Goal: Task Accomplishment & Management: Use online tool/utility

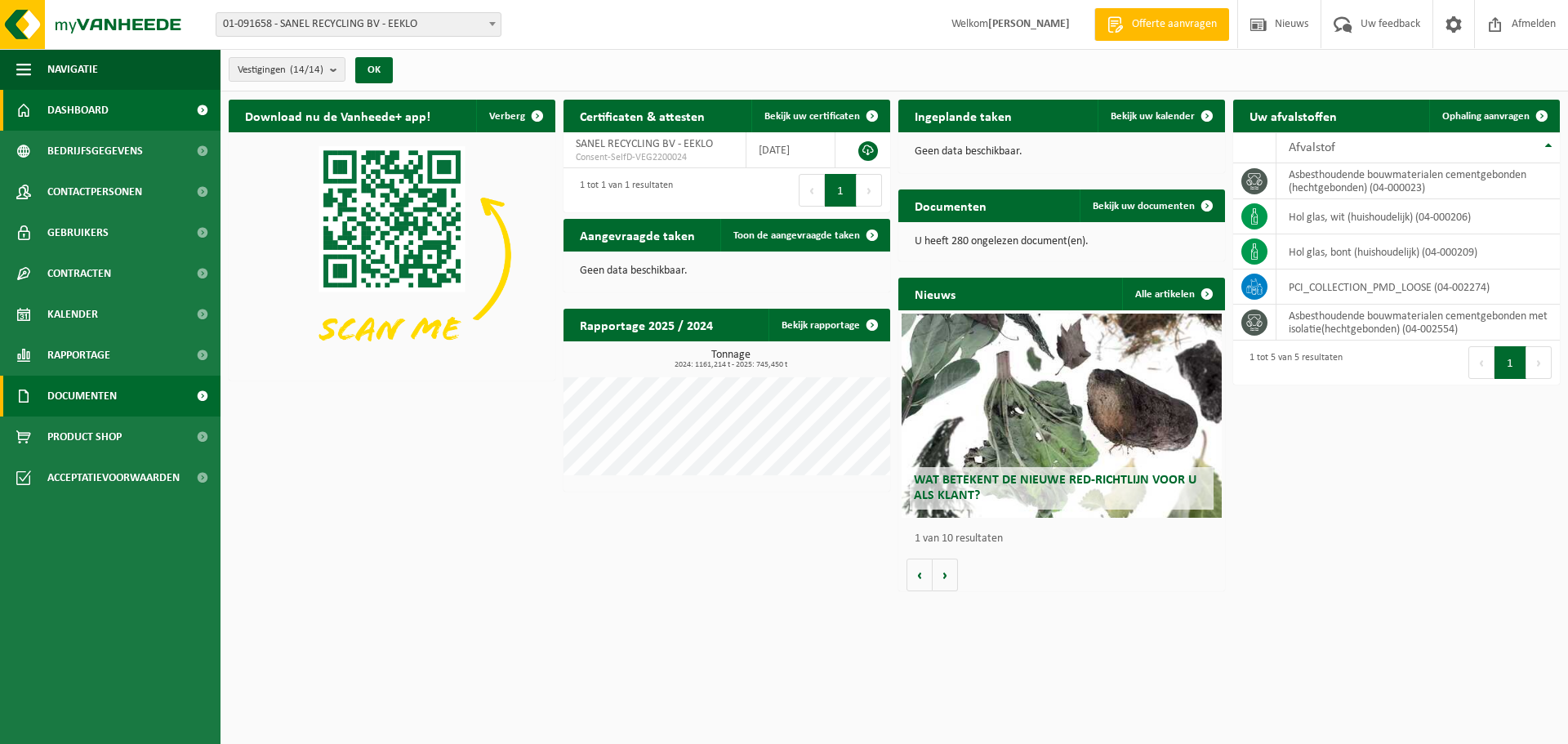
click at [82, 402] on span "Documenten" at bounding box center [82, 396] width 69 height 40
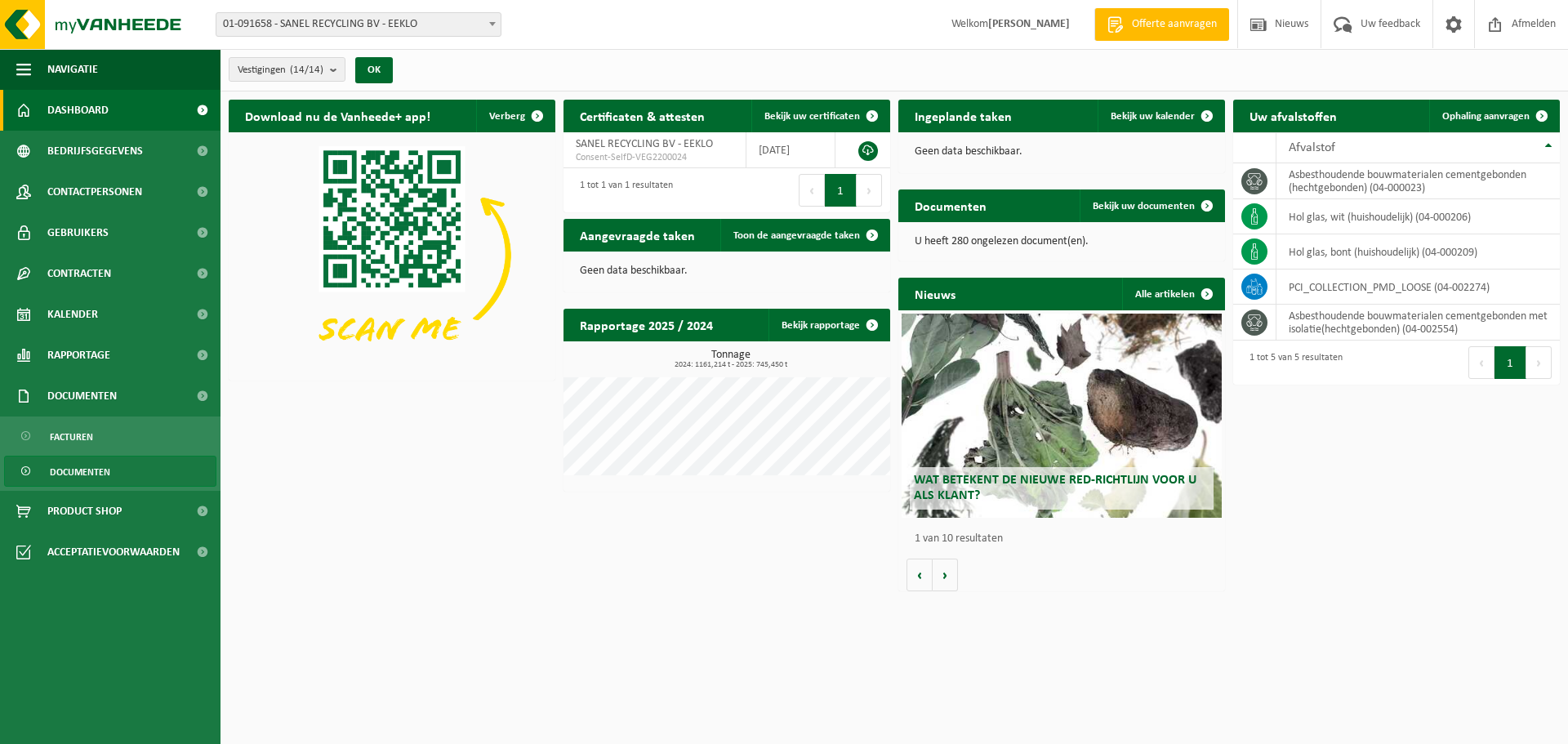
click at [82, 471] on span "Documenten" at bounding box center [80, 472] width 61 height 31
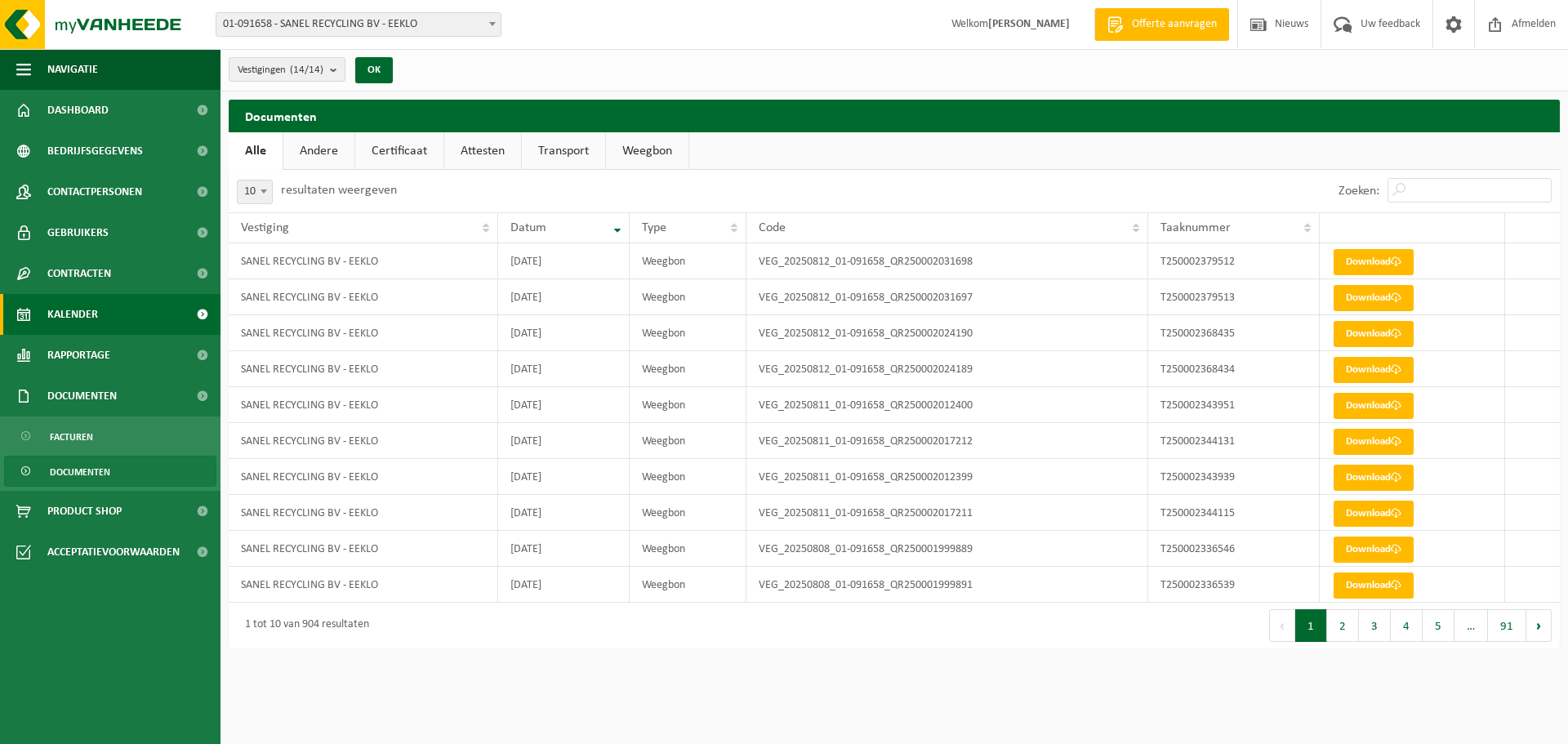
click at [68, 321] on span "Kalender" at bounding box center [72, 314] width 51 height 40
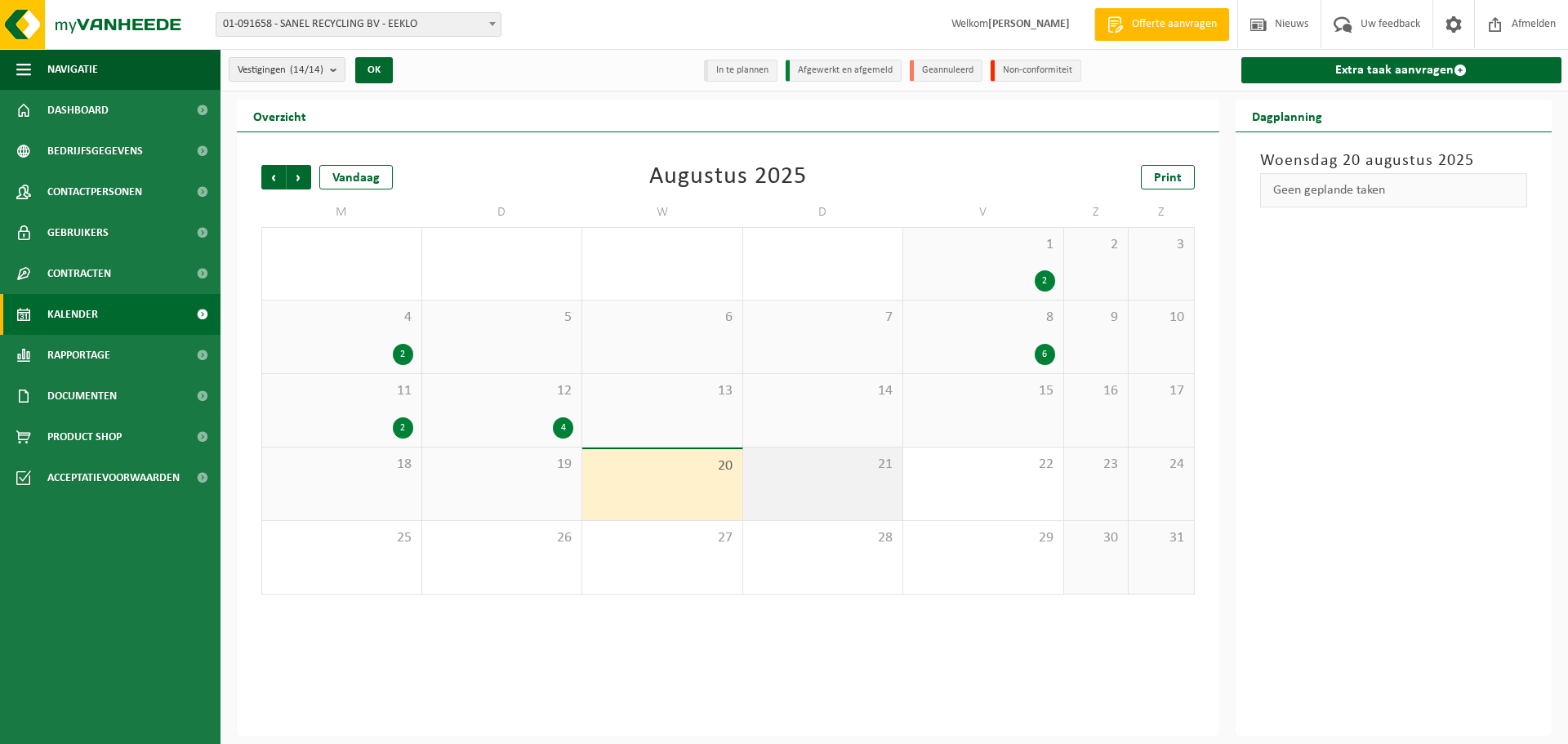
click at [817, 484] on div "21" at bounding box center [823, 484] width 161 height 73
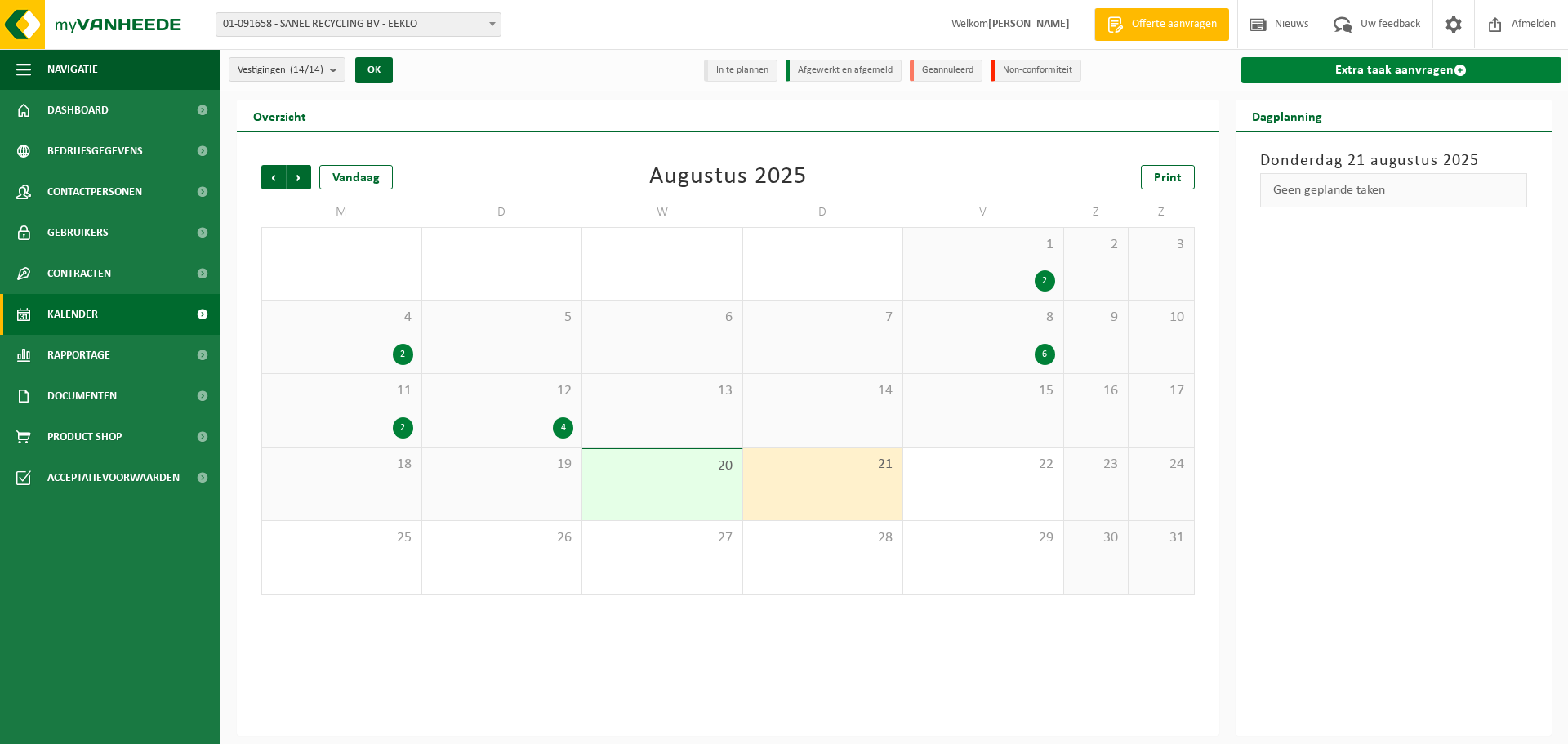
click at [1325, 68] on link "Extra taak aanvragen" at bounding box center [1402, 69] width 321 height 26
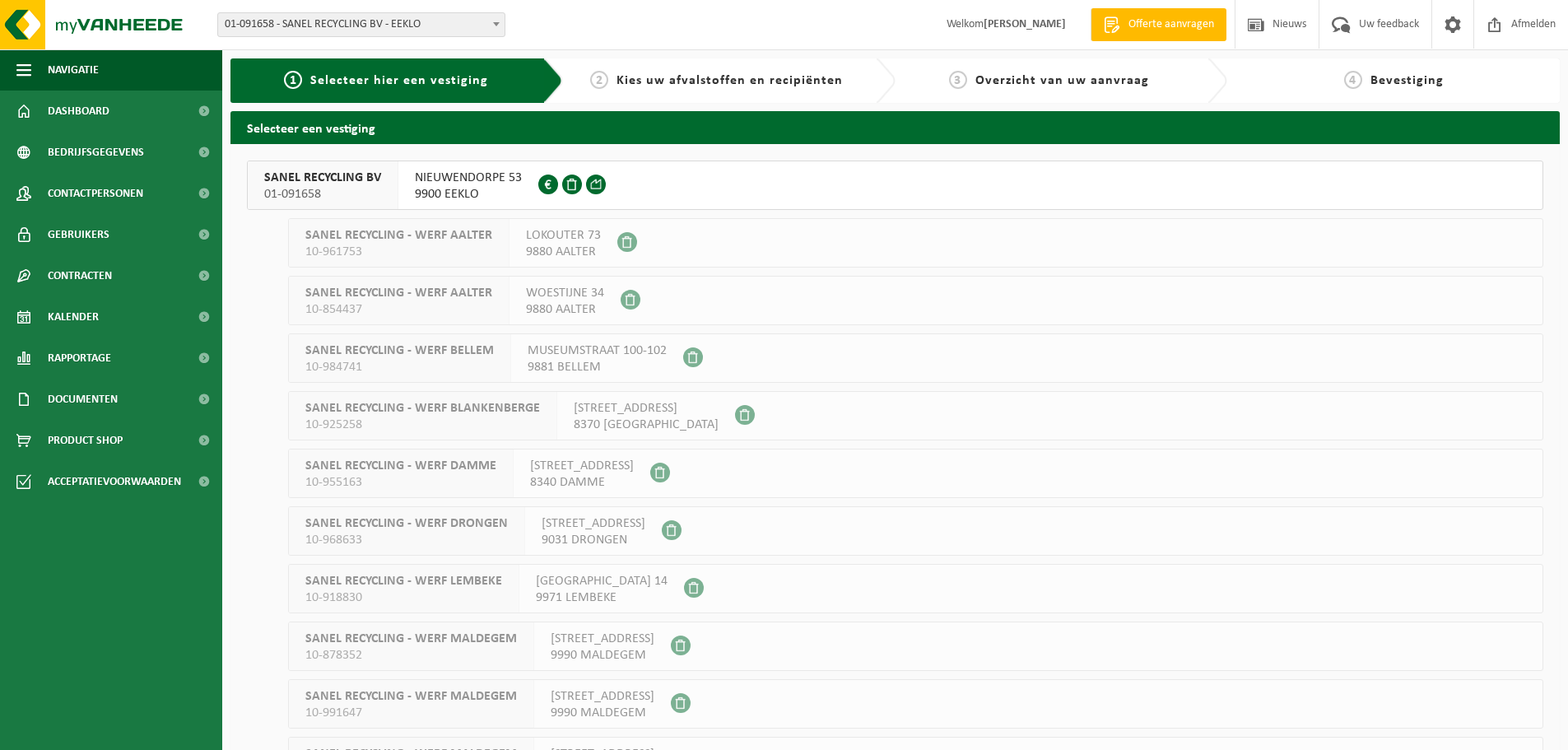
click at [337, 178] on span "SANEL RECYCLING BV" at bounding box center [323, 177] width 117 height 16
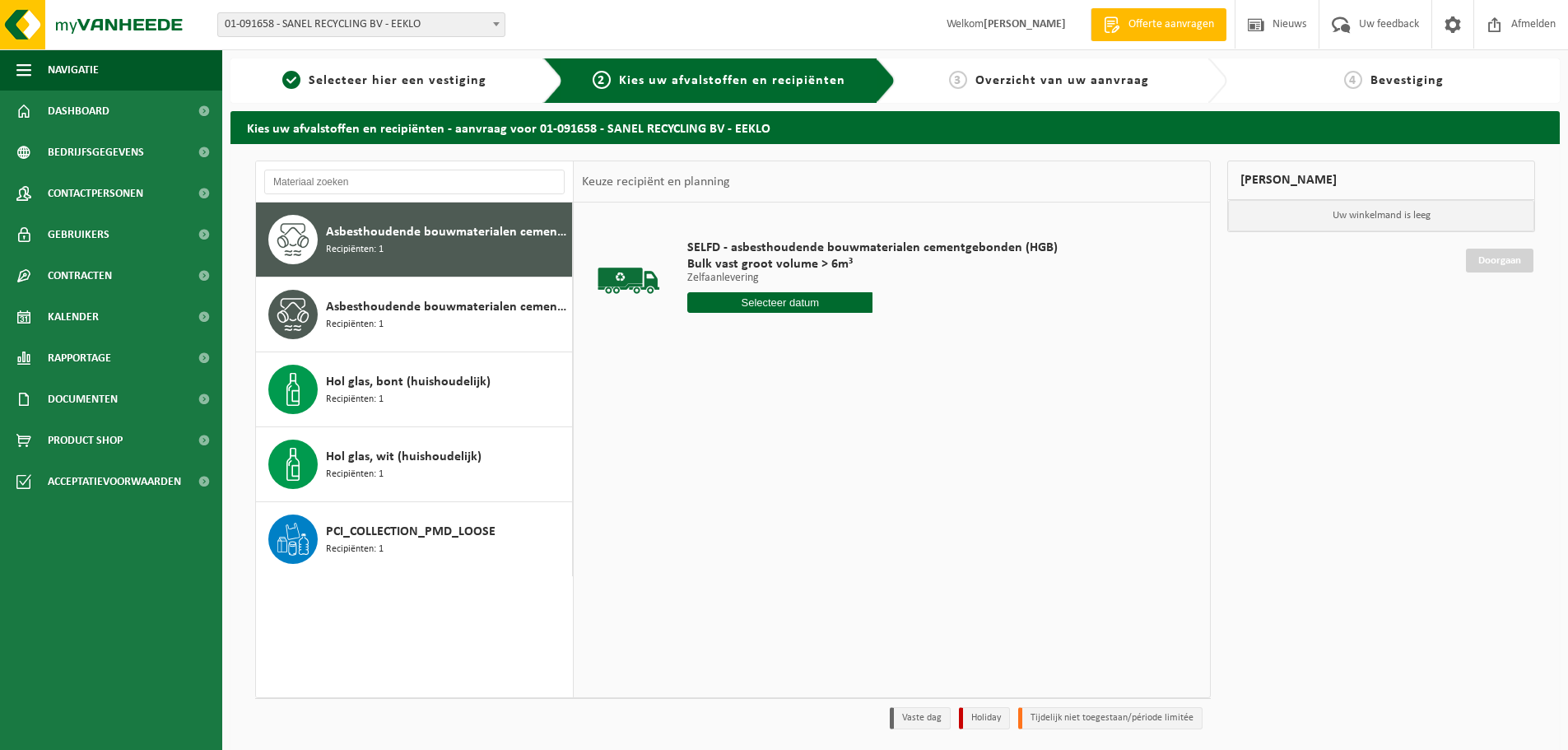
click at [466, 234] on span "Asbesthoudende bouwmaterialen cementgebonden (hechtgebonden)" at bounding box center [447, 232] width 242 height 19
click at [748, 302] on input "text" at bounding box center [779, 302] width 185 height 20
click at [791, 474] on div "21" at bounding box center [790, 475] width 29 height 26
type input "Van 2025-08-21"
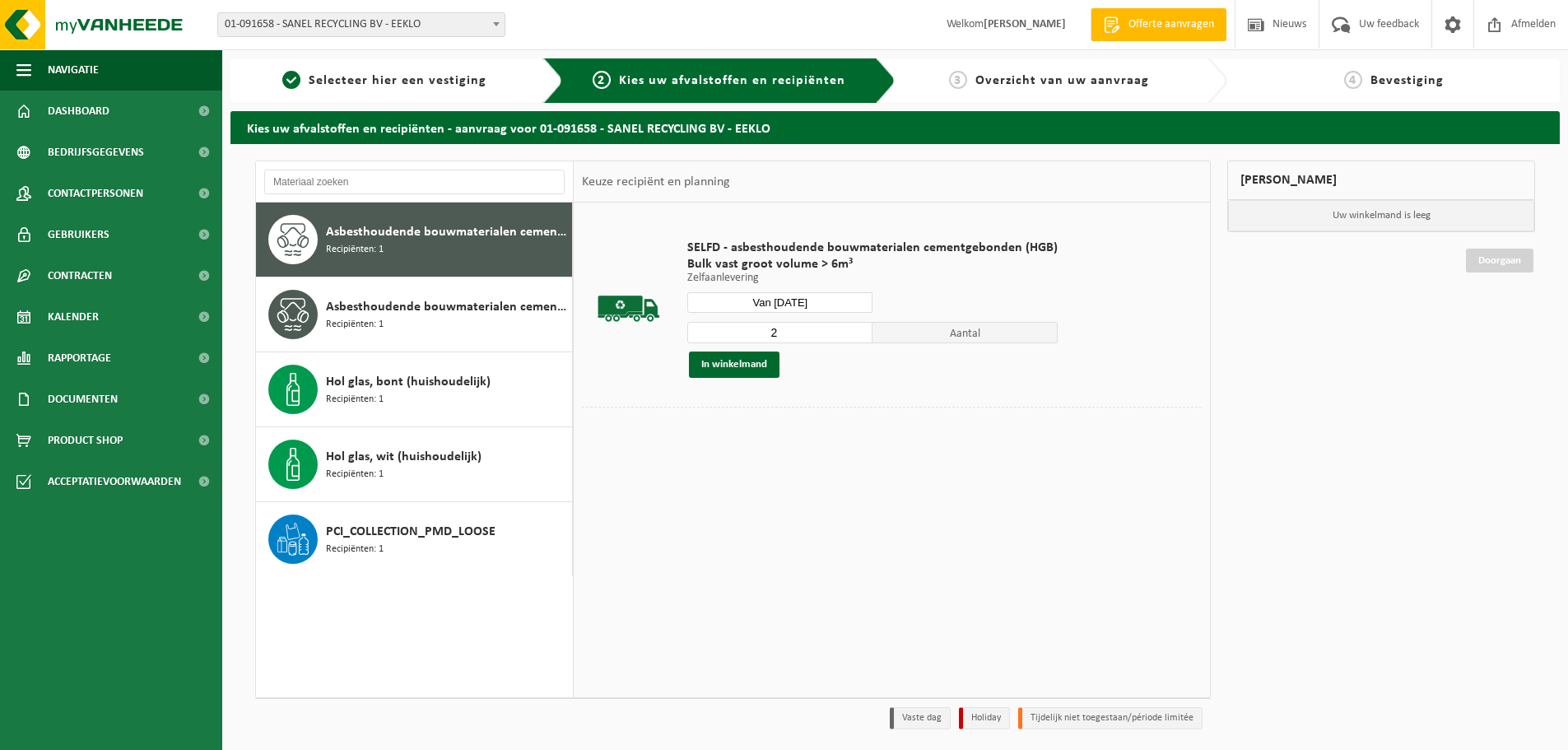
type input "2"
click at [858, 329] on input "2" at bounding box center [779, 332] width 185 height 21
click at [720, 367] on button "In winkelmand" at bounding box center [734, 364] width 90 height 26
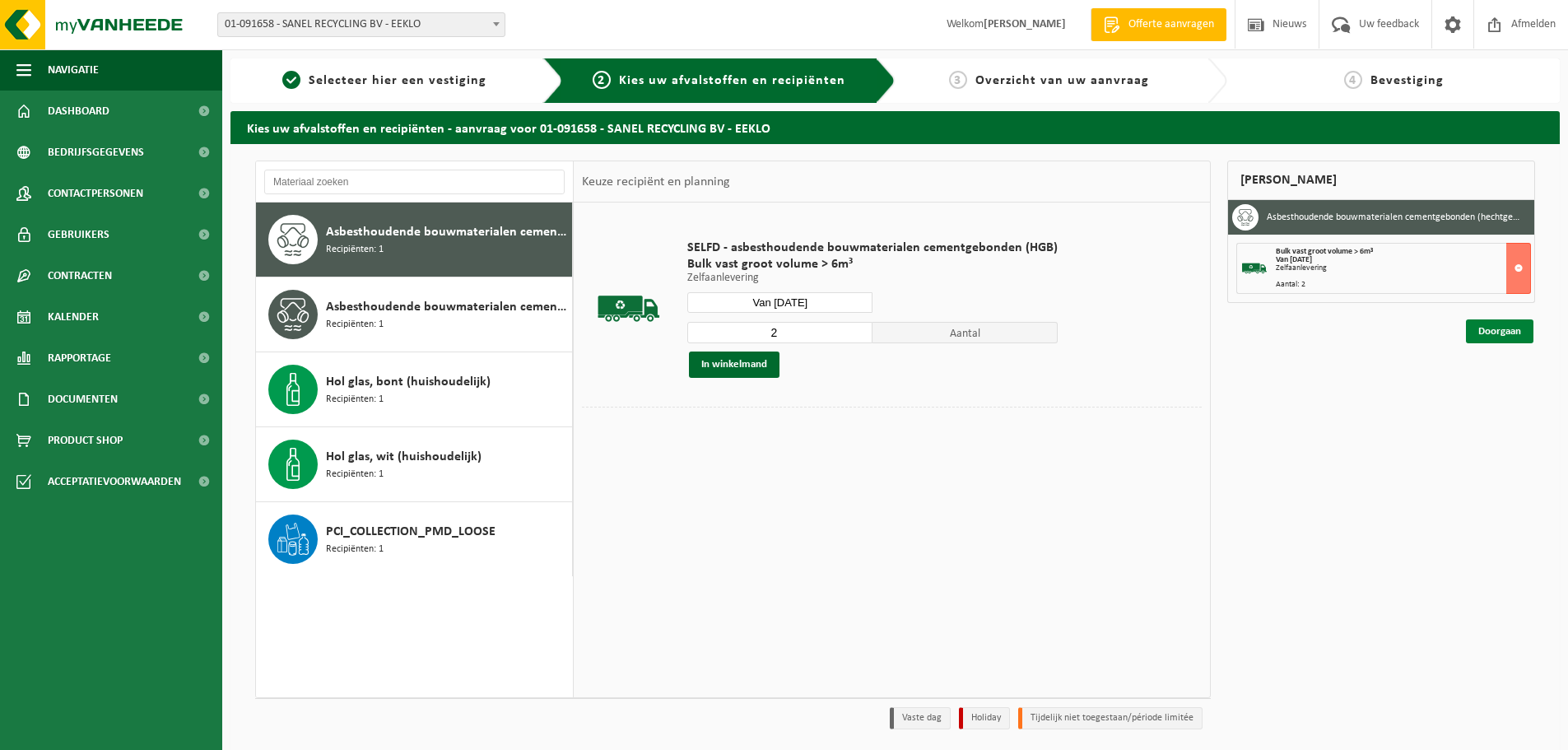
click at [1500, 332] on link "Doorgaan" at bounding box center [1500, 331] width 68 height 24
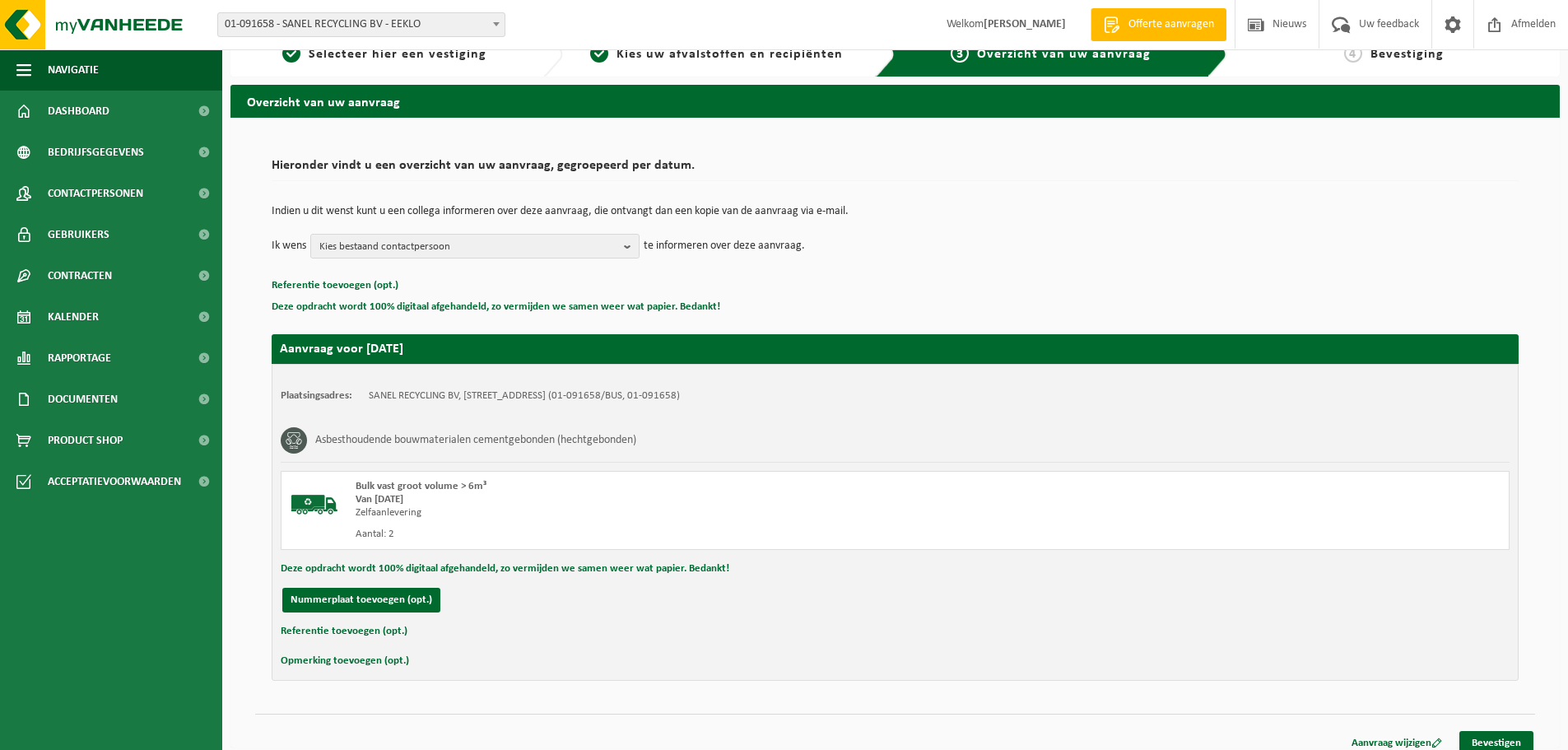
scroll to position [41, 0]
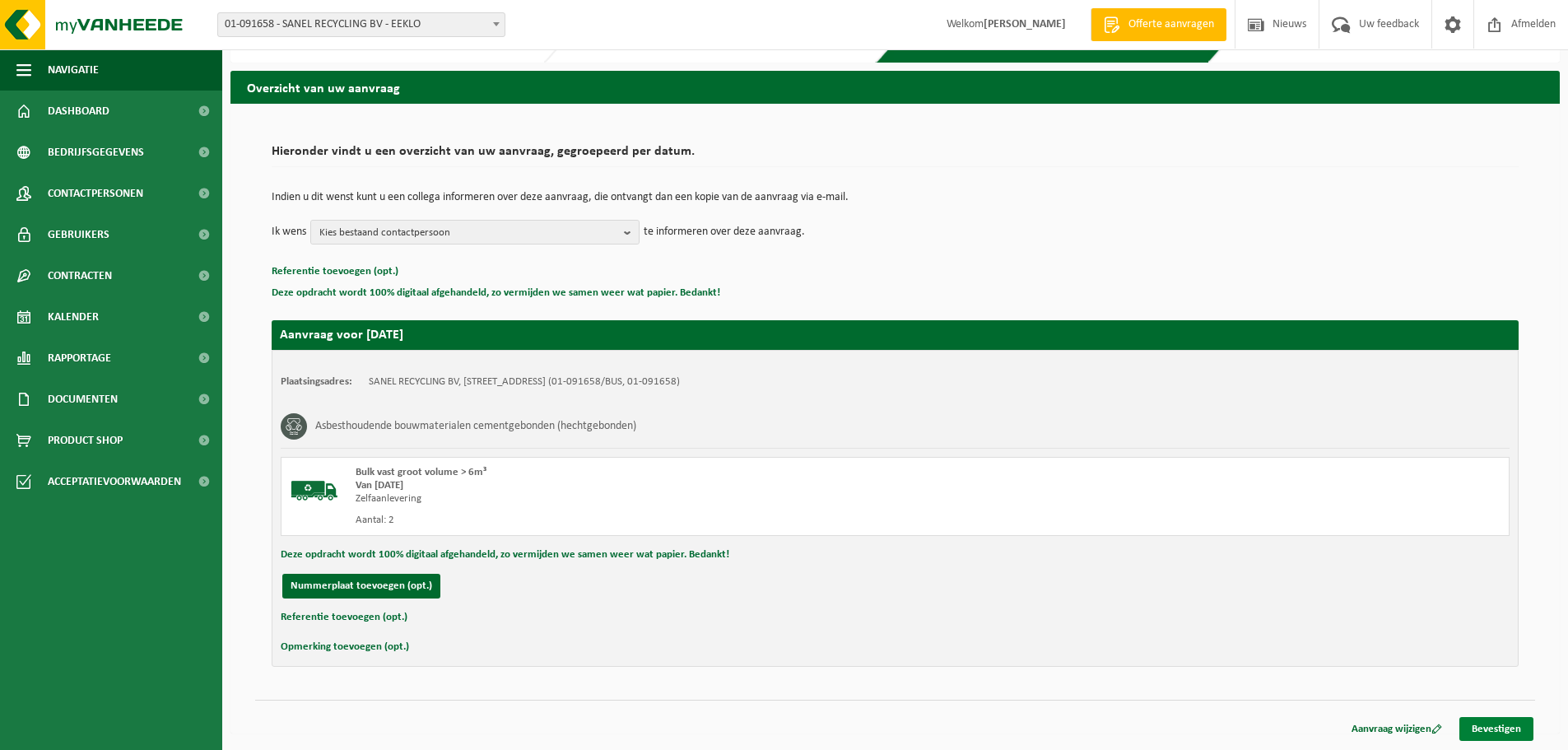
click at [1491, 733] on link "Bevestigen" at bounding box center [1496, 729] width 74 height 24
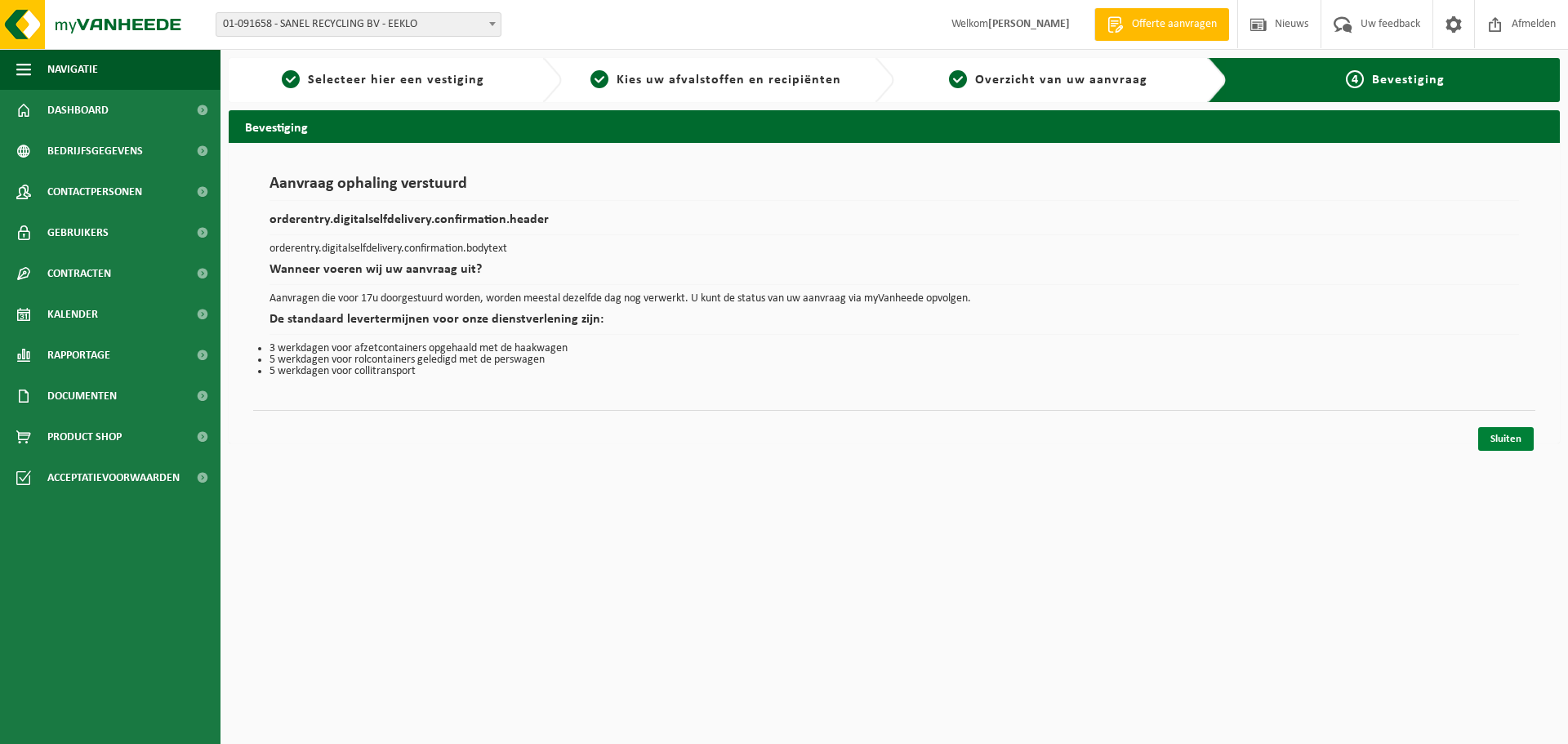
click at [1506, 437] on link "Sluiten" at bounding box center [1506, 438] width 56 height 24
